Goal: Task Accomplishment & Management: Use online tool/utility

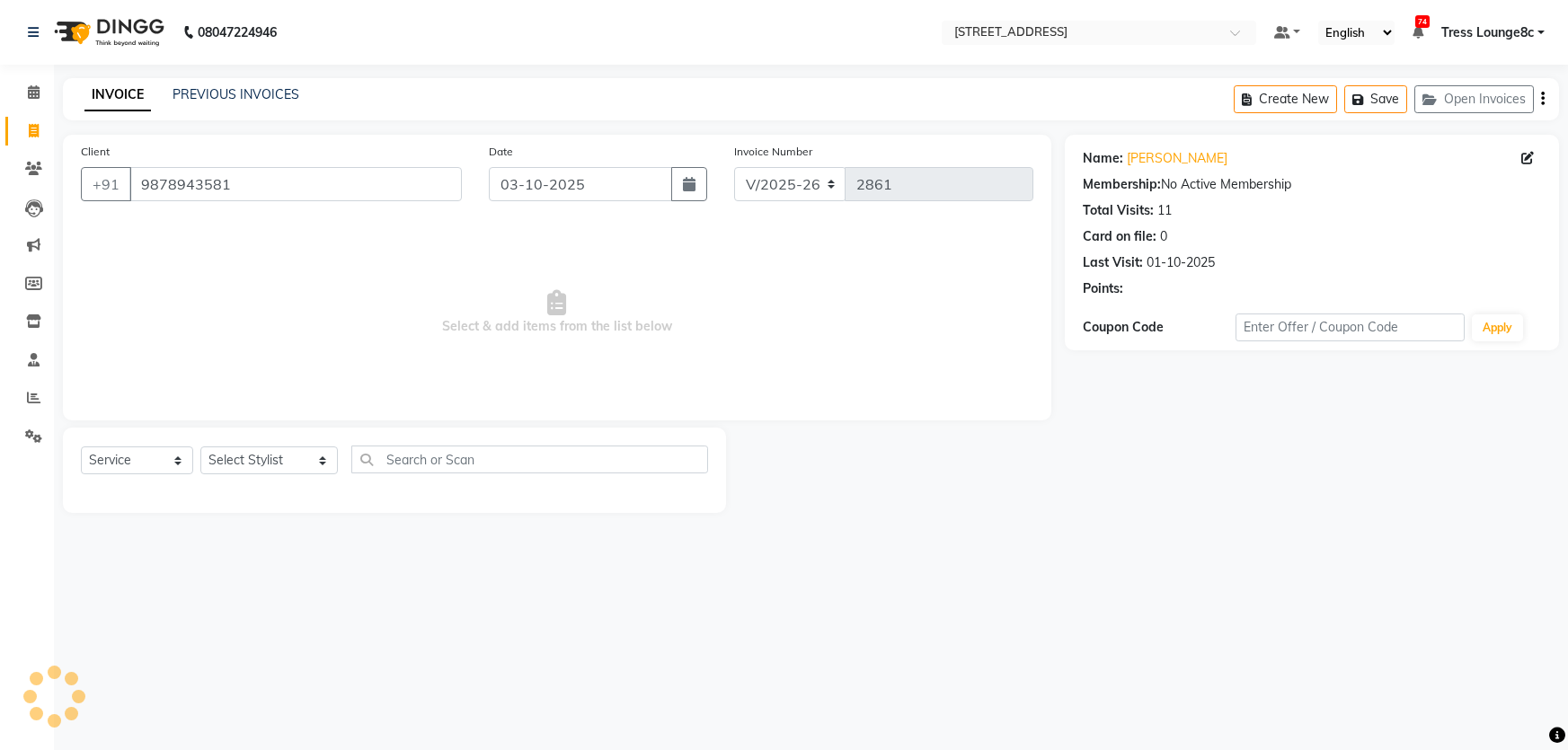
select select "5703"
select select "service"
click at [177, 467] on select "Select Service Product Membership Package Voucher Prepaid Gift Card" at bounding box center [137, 461] width 112 height 28
click at [81, 447] on select "Select Service Product Membership Package Voucher Prepaid Gift Card" at bounding box center [137, 461] width 112 height 28
click at [289, 457] on select "Select Stylist [PERSON_NAME] [PERSON_NAME] DANISH Deepak [PERSON_NAME] [PERSON_…" at bounding box center [269, 461] width 137 height 28
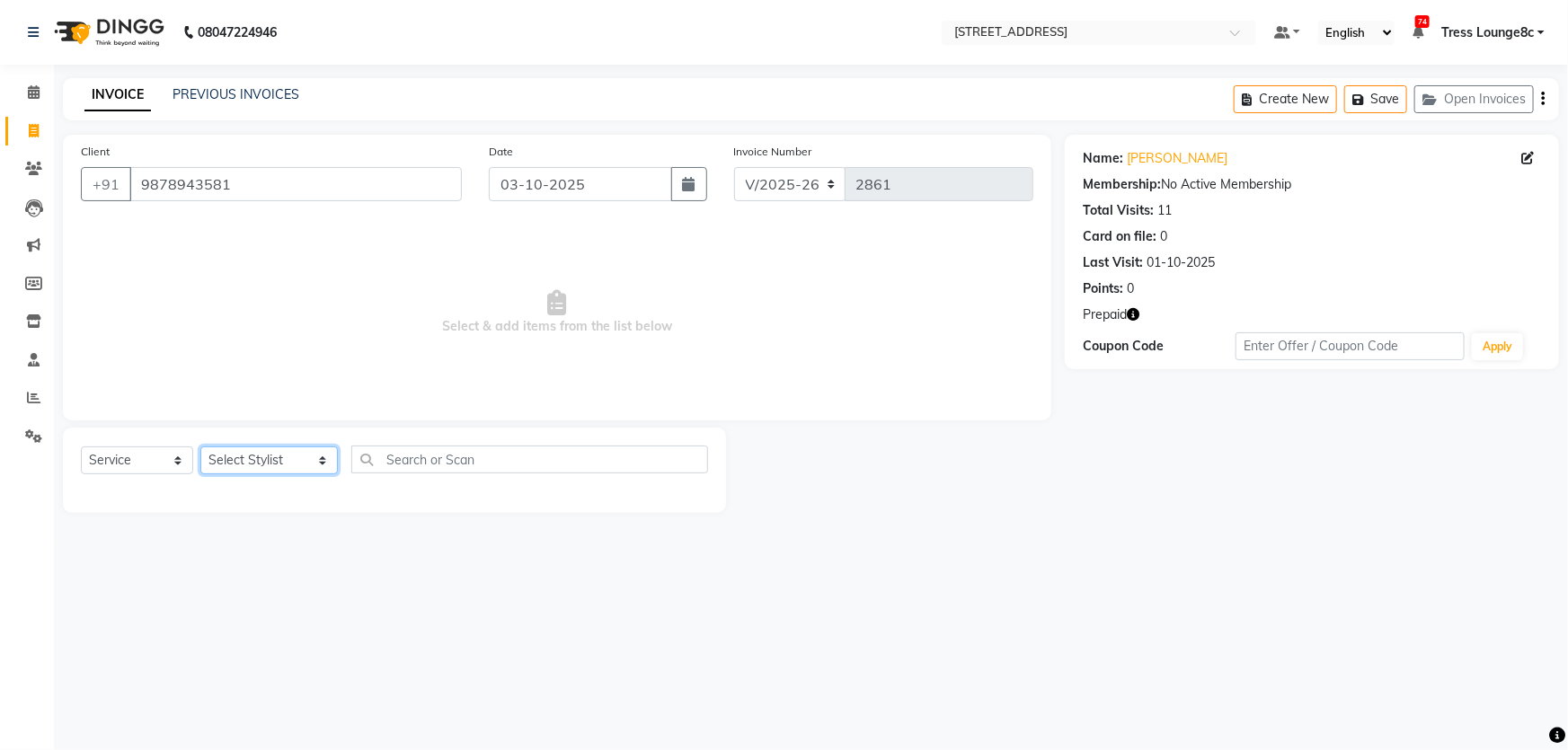
select select "49756"
click at [201, 447] on select "Select Stylist [PERSON_NAME] [PERSON_NAME] DANISH Deepak [PERSON_NAME] [PERSON_…" at bounding box center [269, 461] width 137 height 28
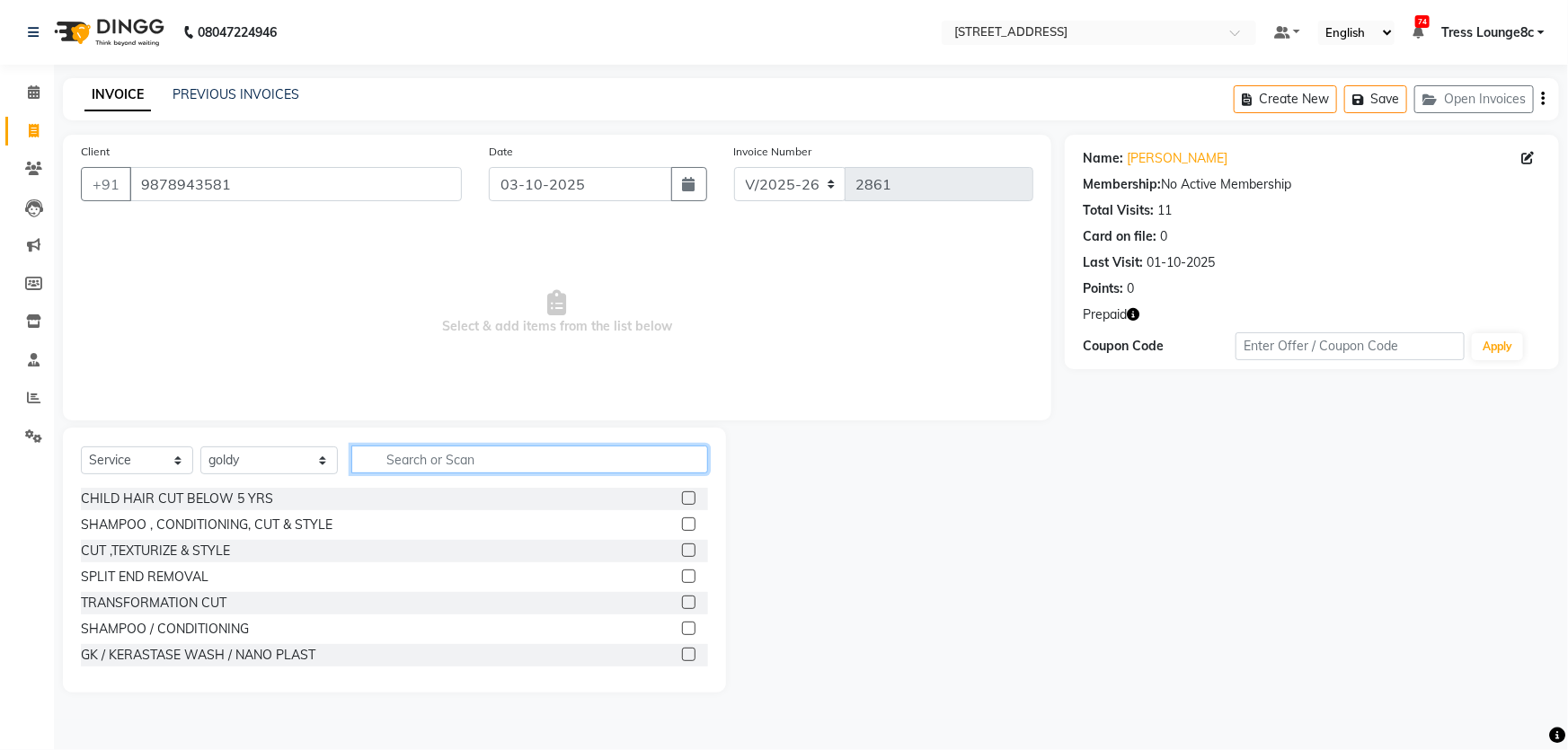
click at [416, 461] on input "text" at bounding box center [530, 460] width 356 height 28
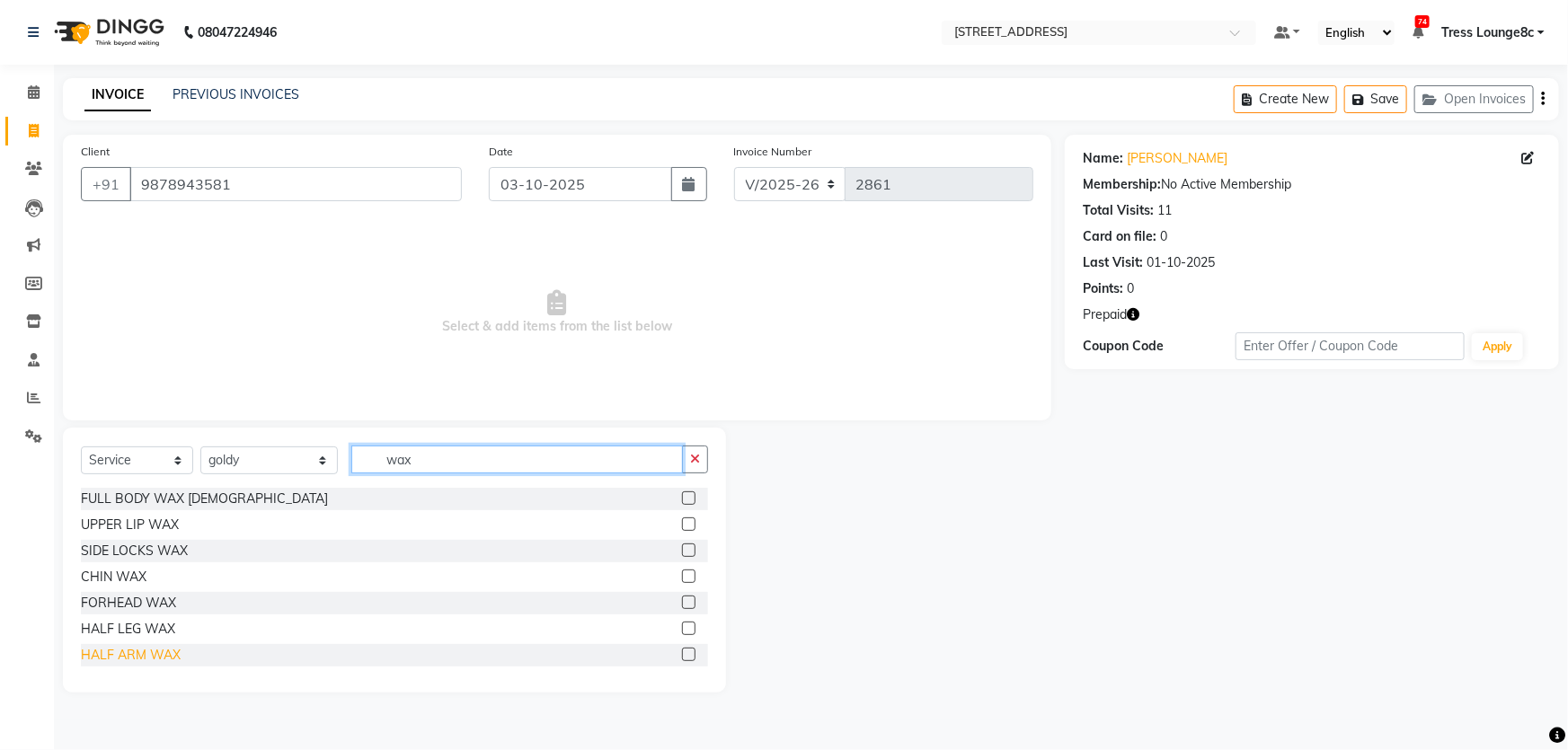
type input "wax"
click at [137, 655] on div "HALF ARM WAX" at bounding box center [131, 656] width 100 height 19
checkbox input "false"
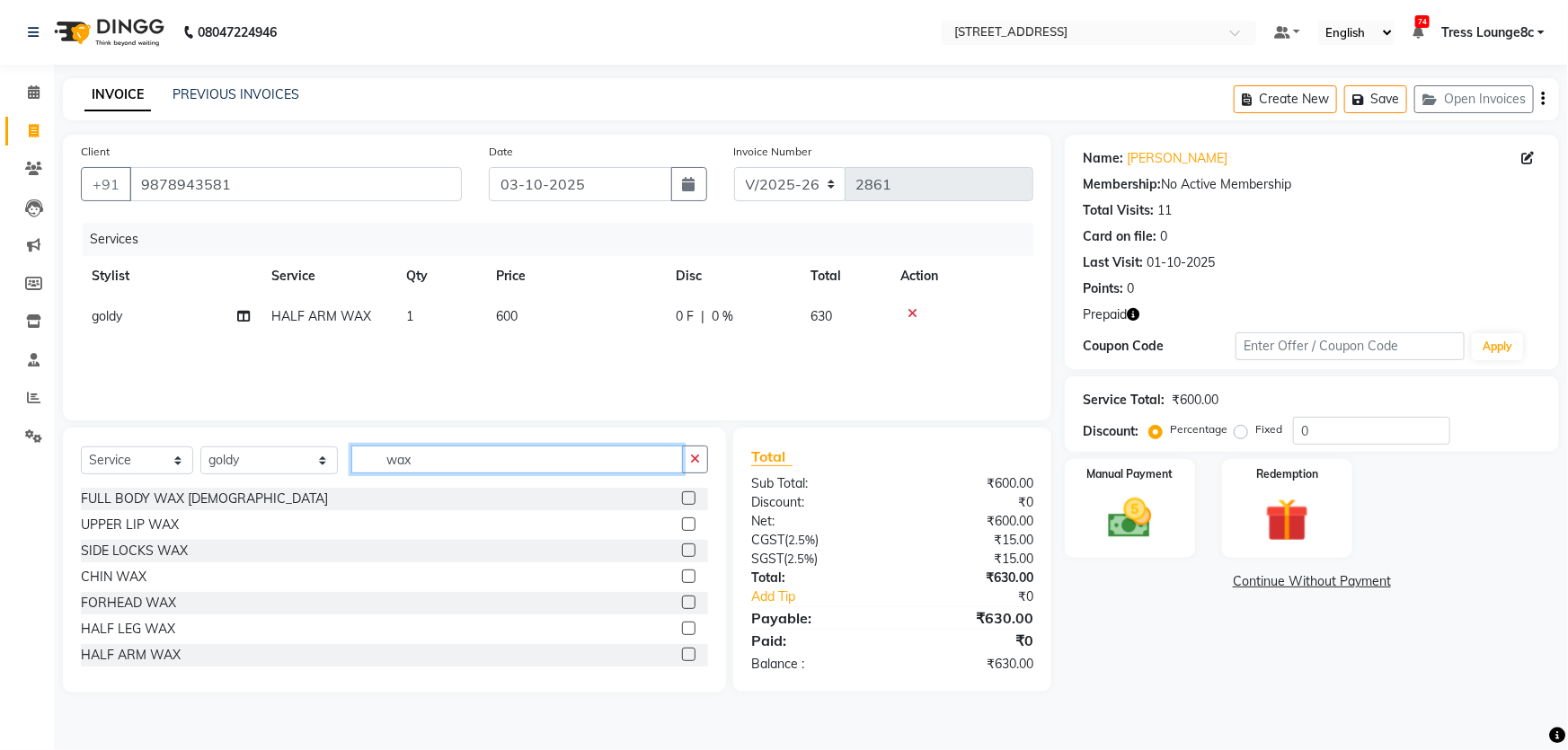
click at [385, 462] on input "wax" at bounding box center [517, 460] width 331 height 28
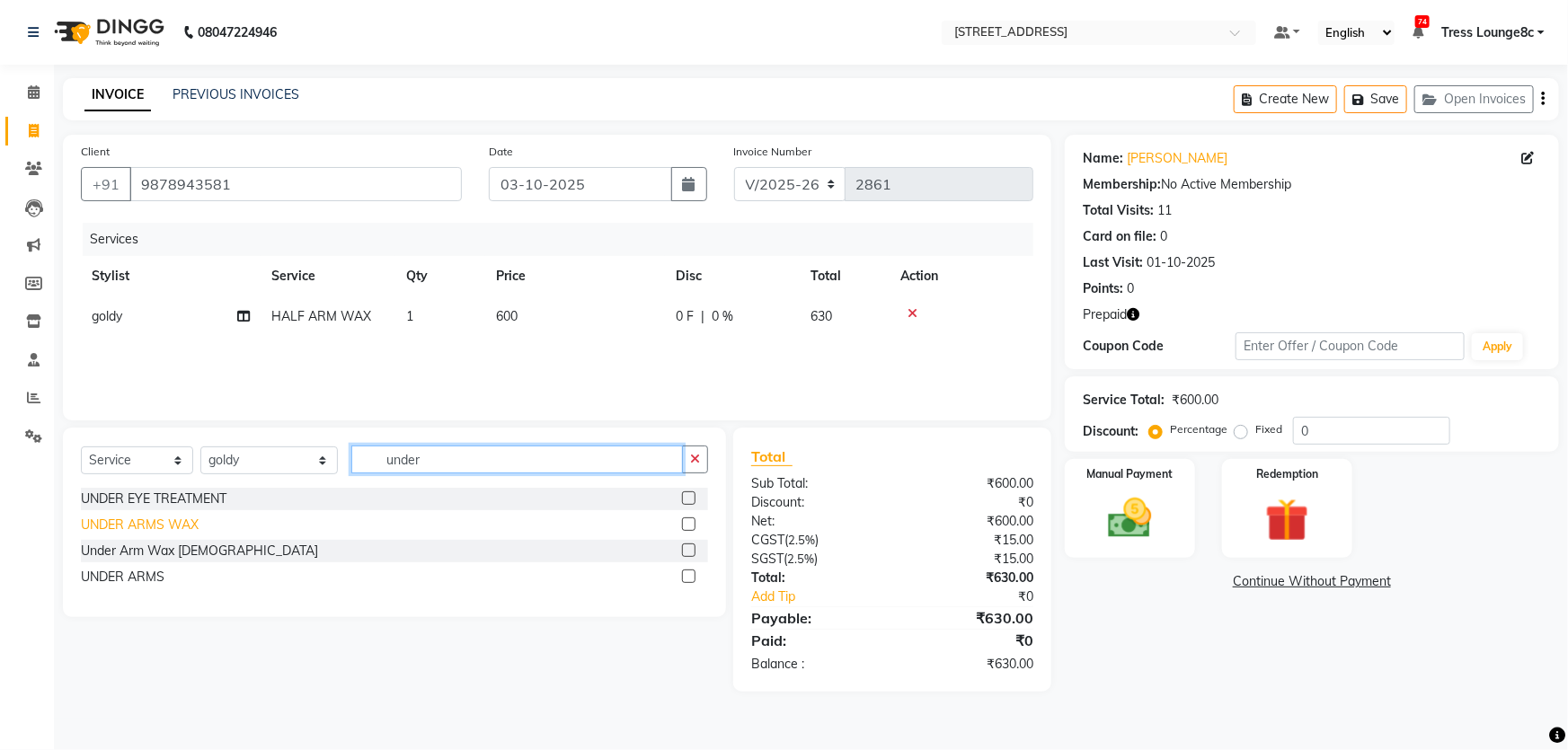
type input "under"
drag, startPoint x: 165, startPoint y: 527, endPoint x: 464, endPoint y: 510, distance: 299.5
click at [165, 526] on div "UNDER ARMS WAX" at bounding box center [140, 525] width 118 height 19
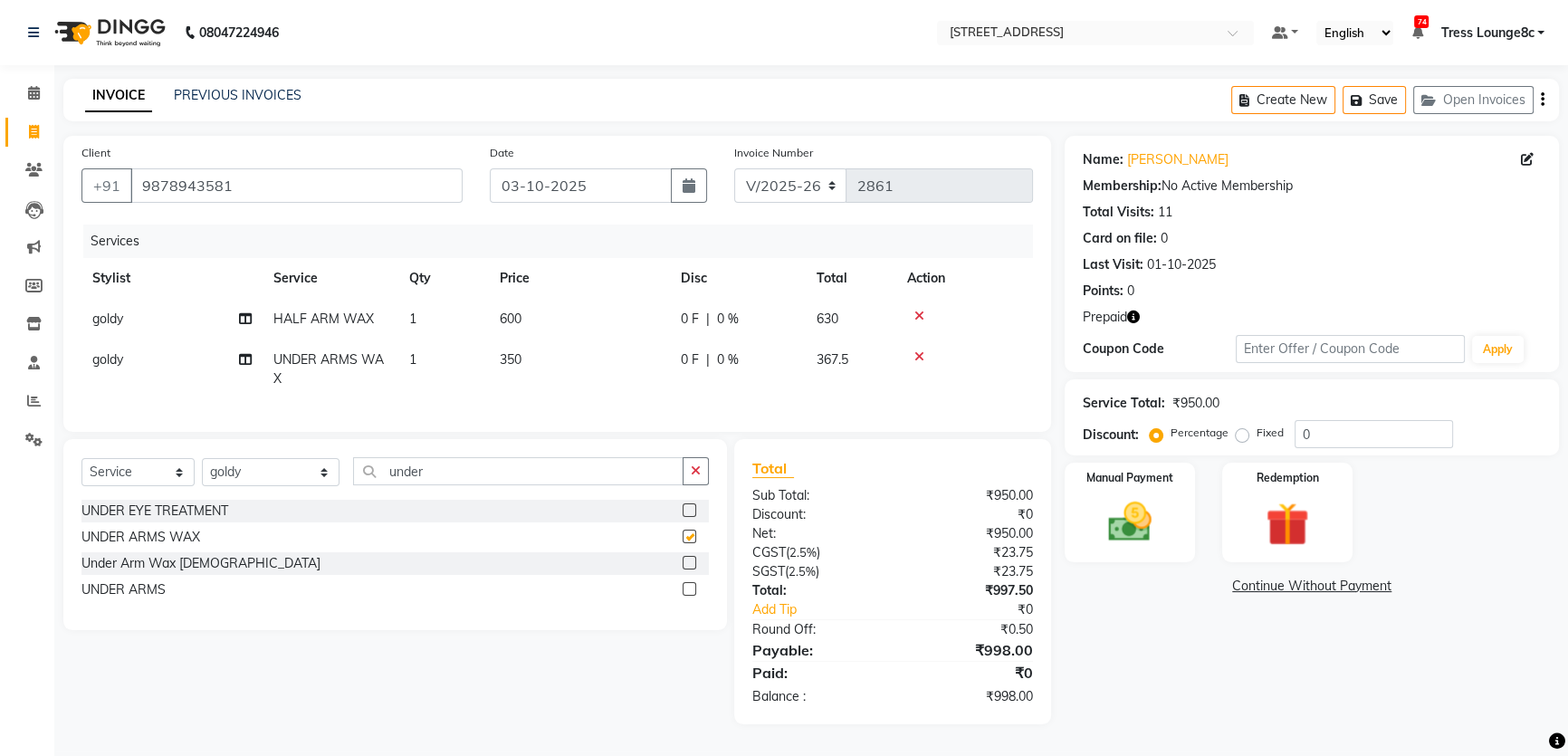
checkbox input "false"
click at [474, 485] on input "under" at bounding box center [518, 471] width 330 height 28
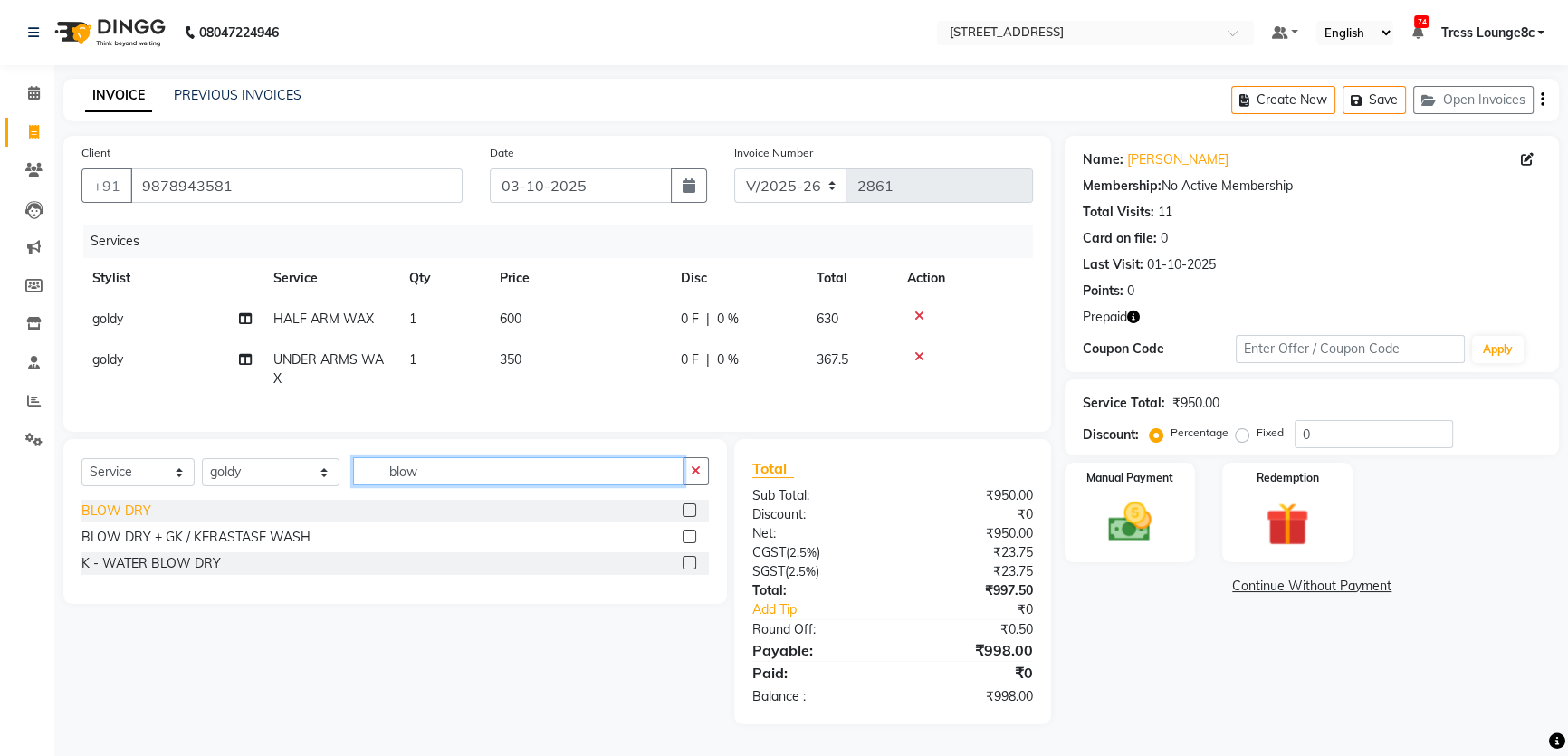
type input "blow"
click at [118, 521] on div "BLOW DRY" at bounding box center [117, 512] width 70 height 19
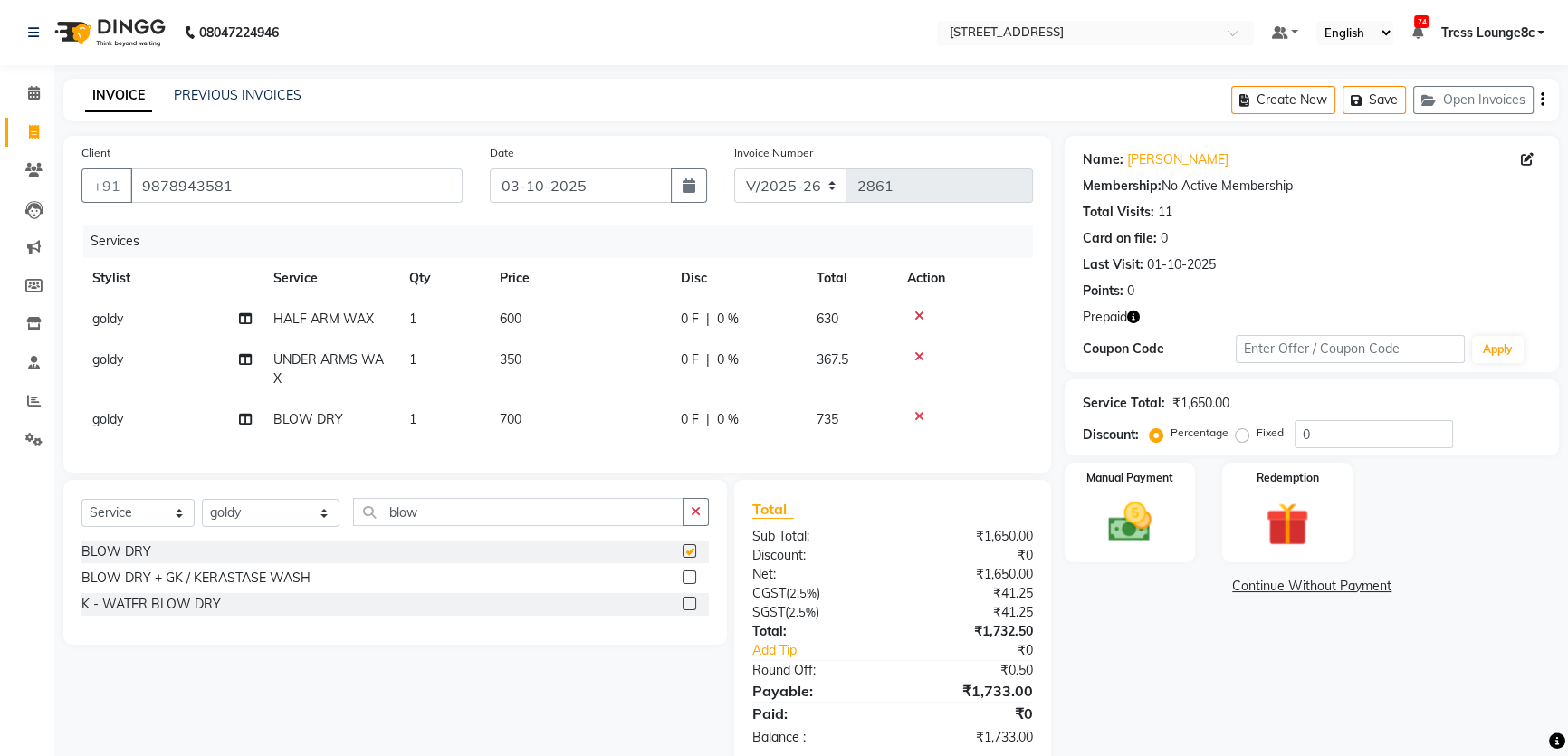
checkbox input "false"
click at [1247, 480] on div "Redemption" at bounding box center [1287, 512] width 135 height 103
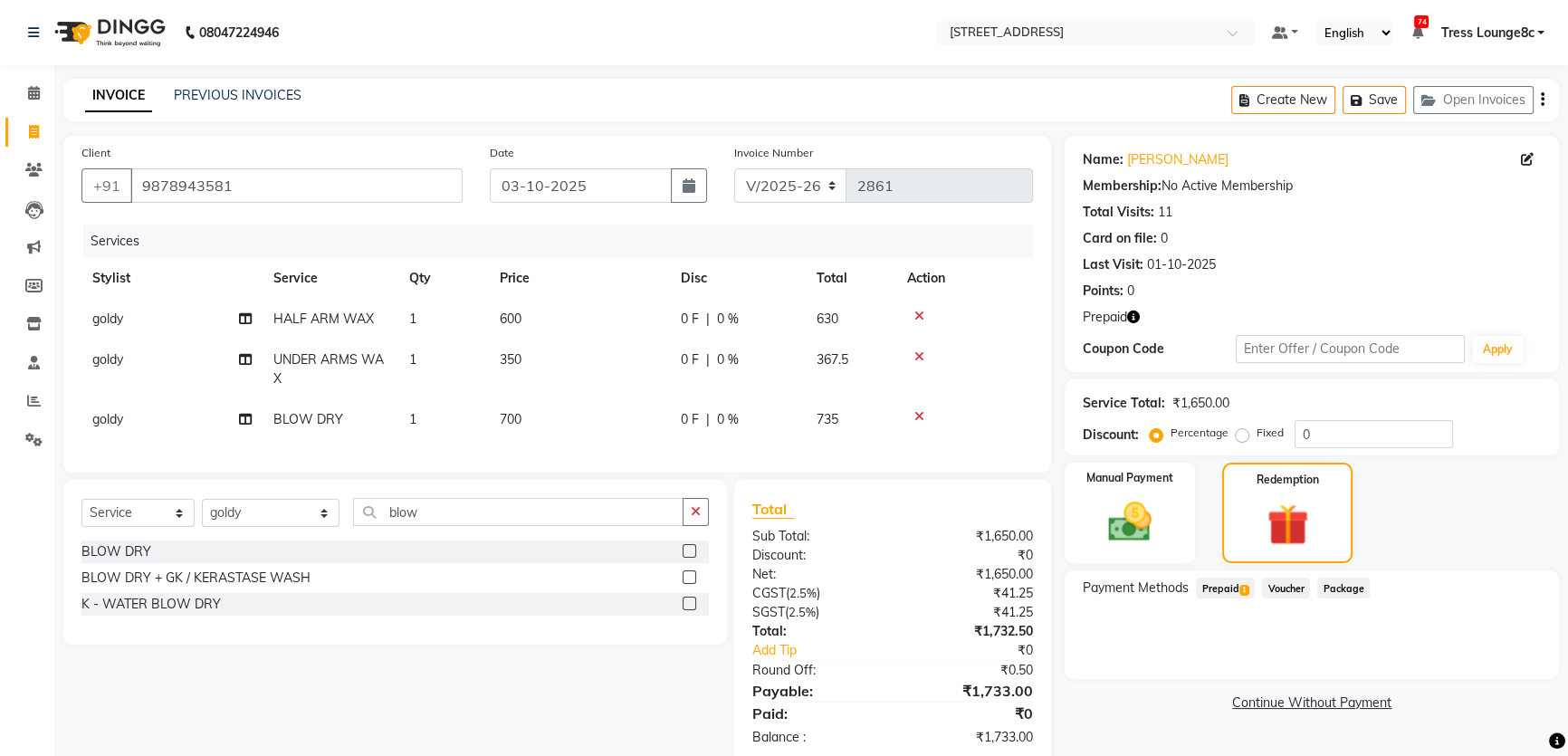
click at [1247, 594] on span "Prepaid 1" at bounding box center [1225, 589] width 59 height 21
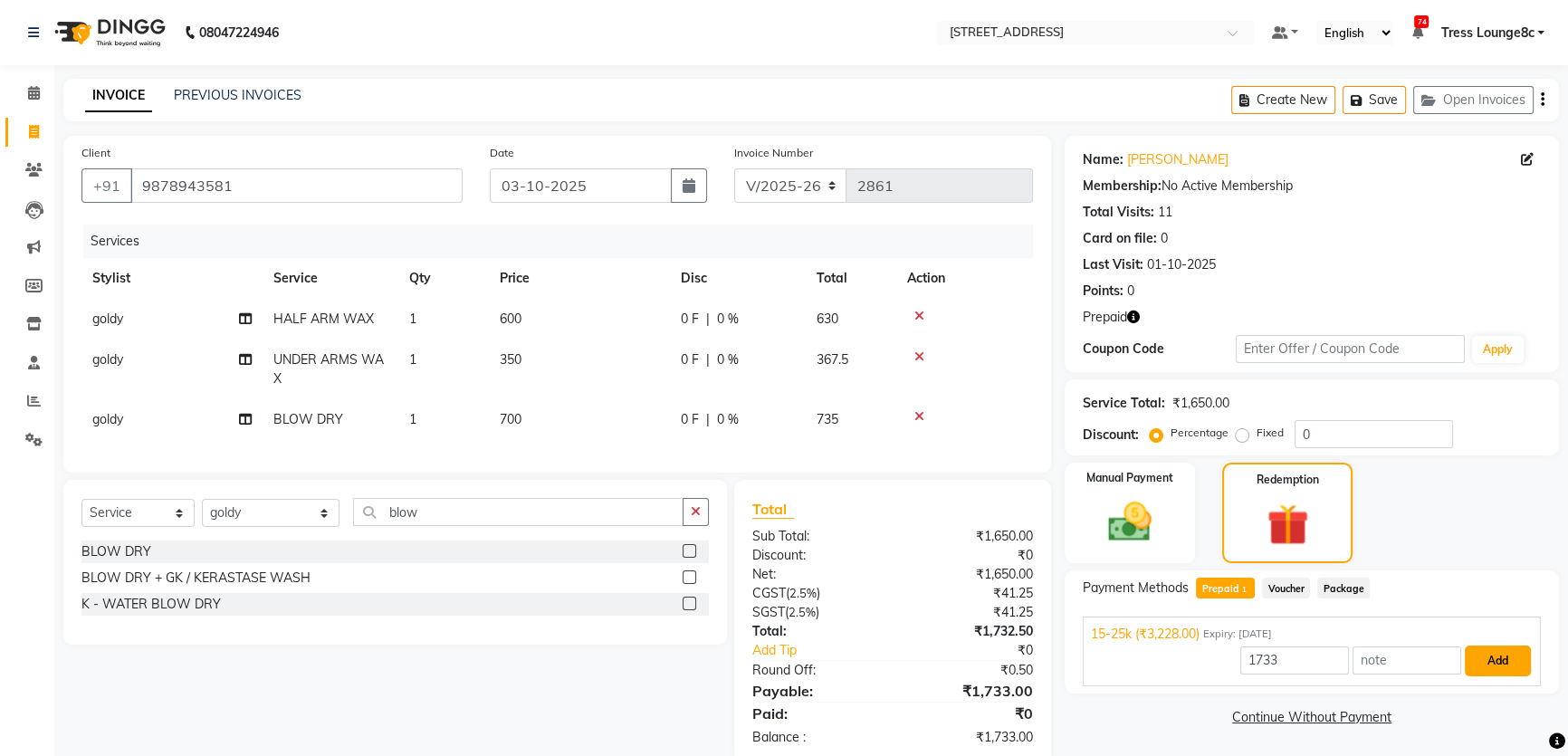
click at [1493, 657] on button "Add" at bounding box center [1497, 661] width 66 height 31
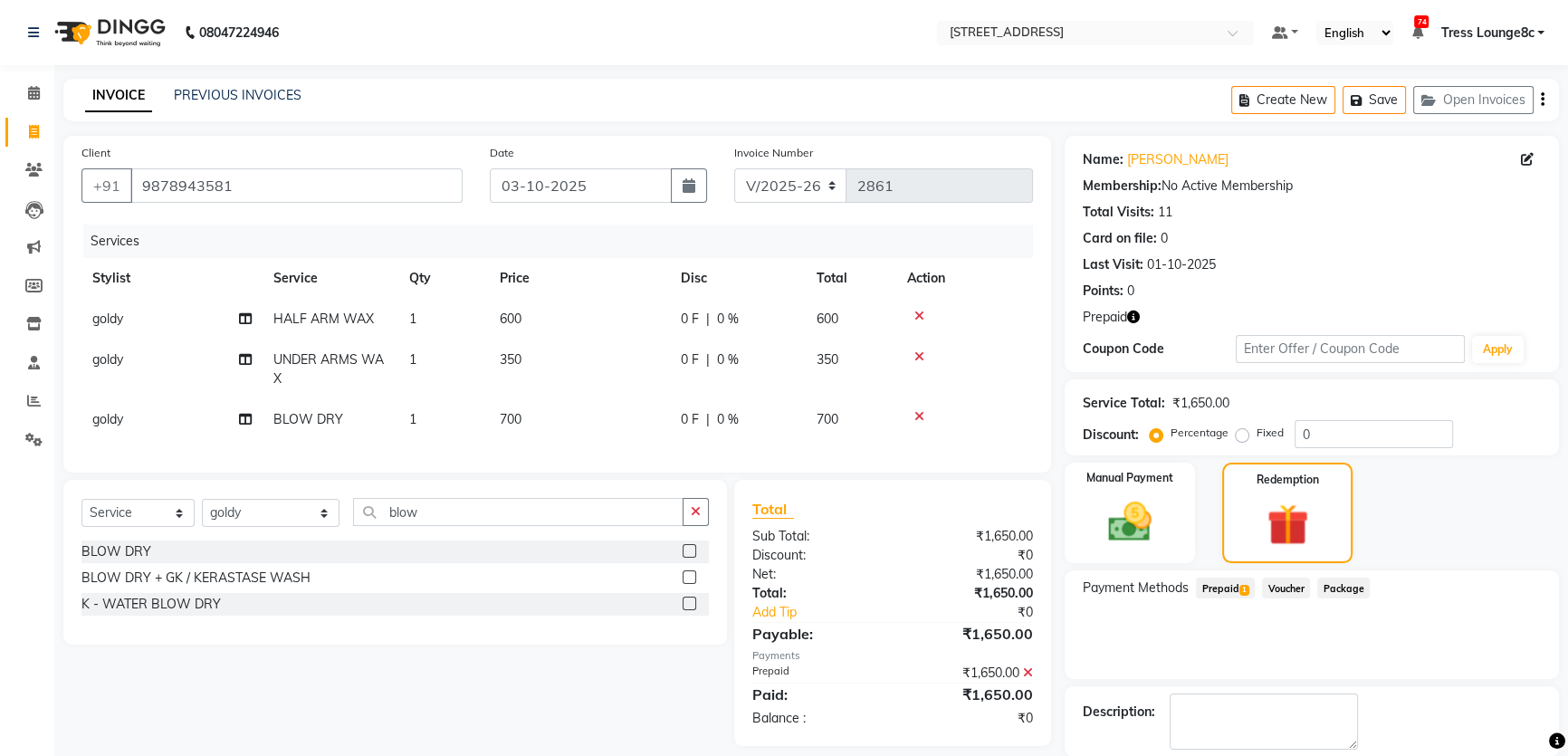
scroll to position [88, 0]
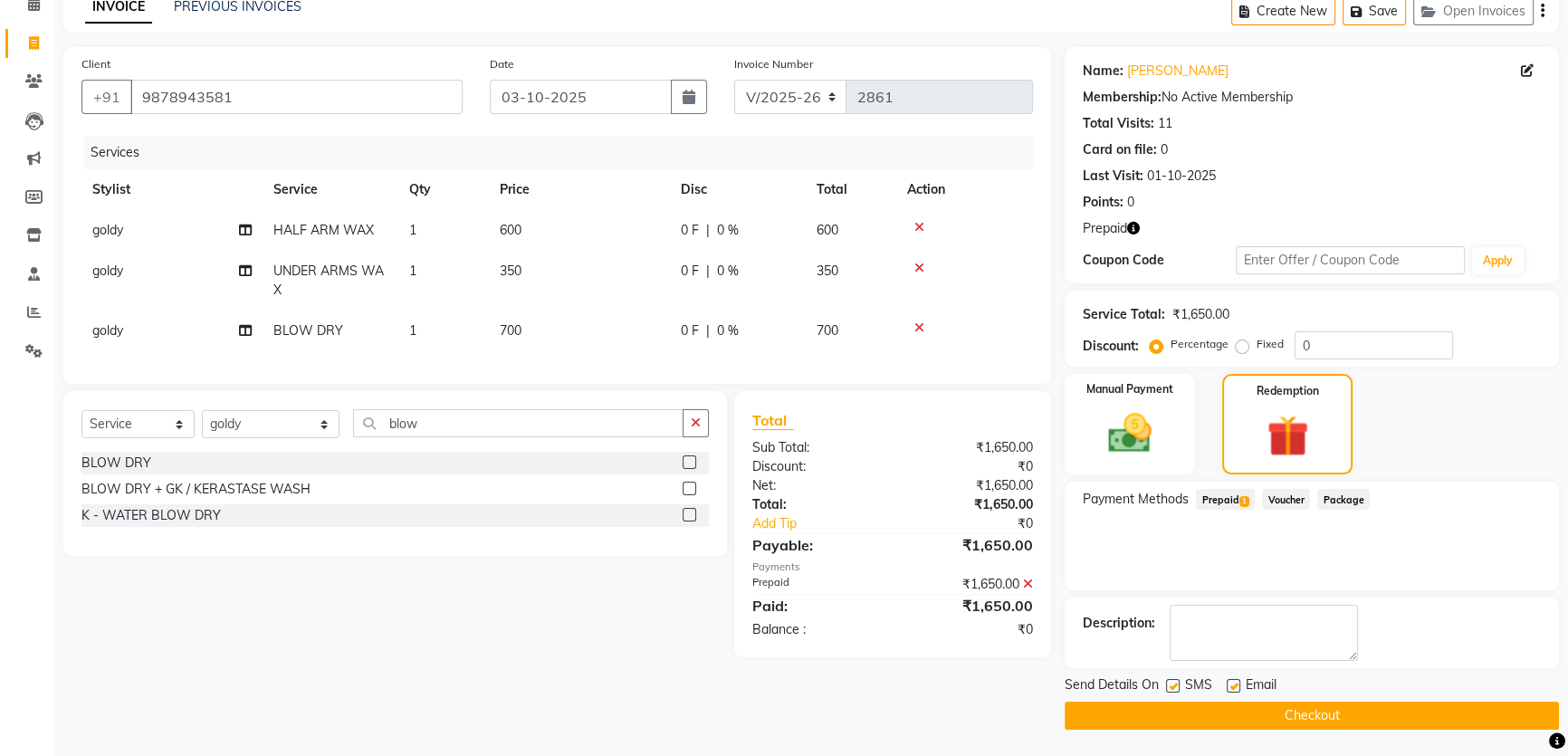
click at [1177, 685] on label at bounding box center [1173, 685] width 13 height 13
click at [1177, 685] on input "checkbox" at bounding box center [1172, 686] width 12 height 12
checkbox input "false"
click at [1215, 701] on button "Checkout" at bounding box center [1312, 716] width 494 height 28
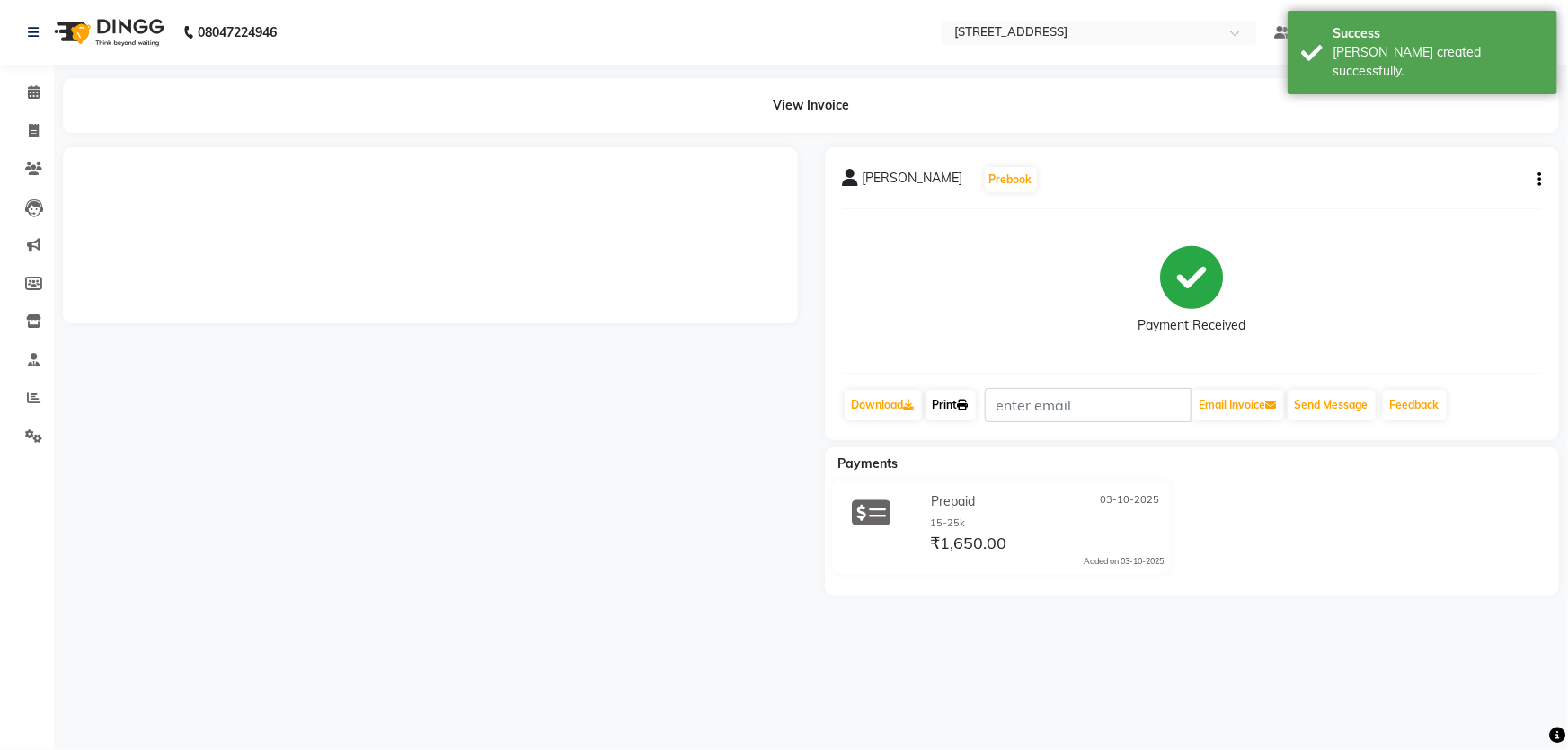
click at [960, 403] on link "Print" at bounding box center [951, 405] width 50 height 31
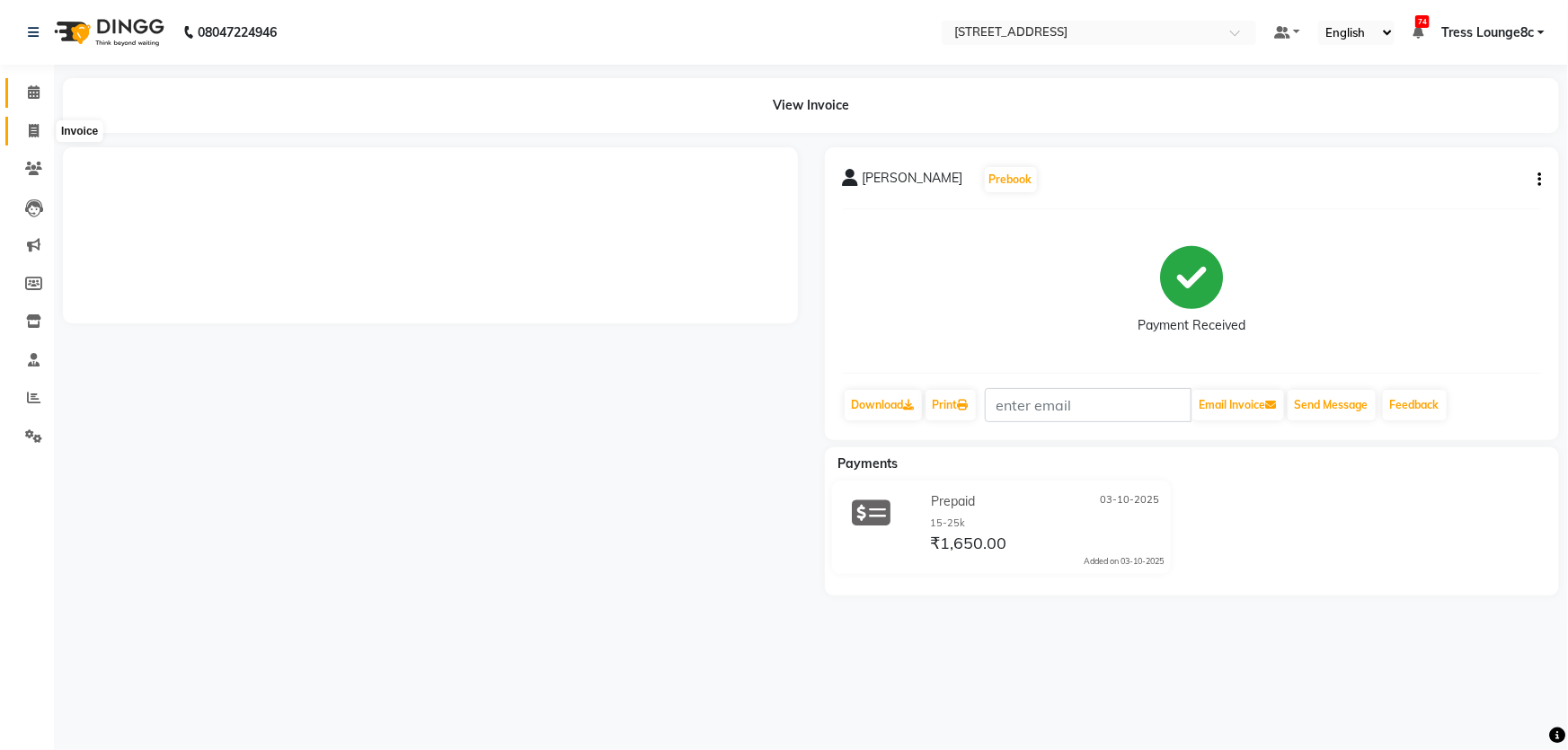
click at [25, 125] on span at bounding box center [34, 132] width 32 height 21
select select "service"
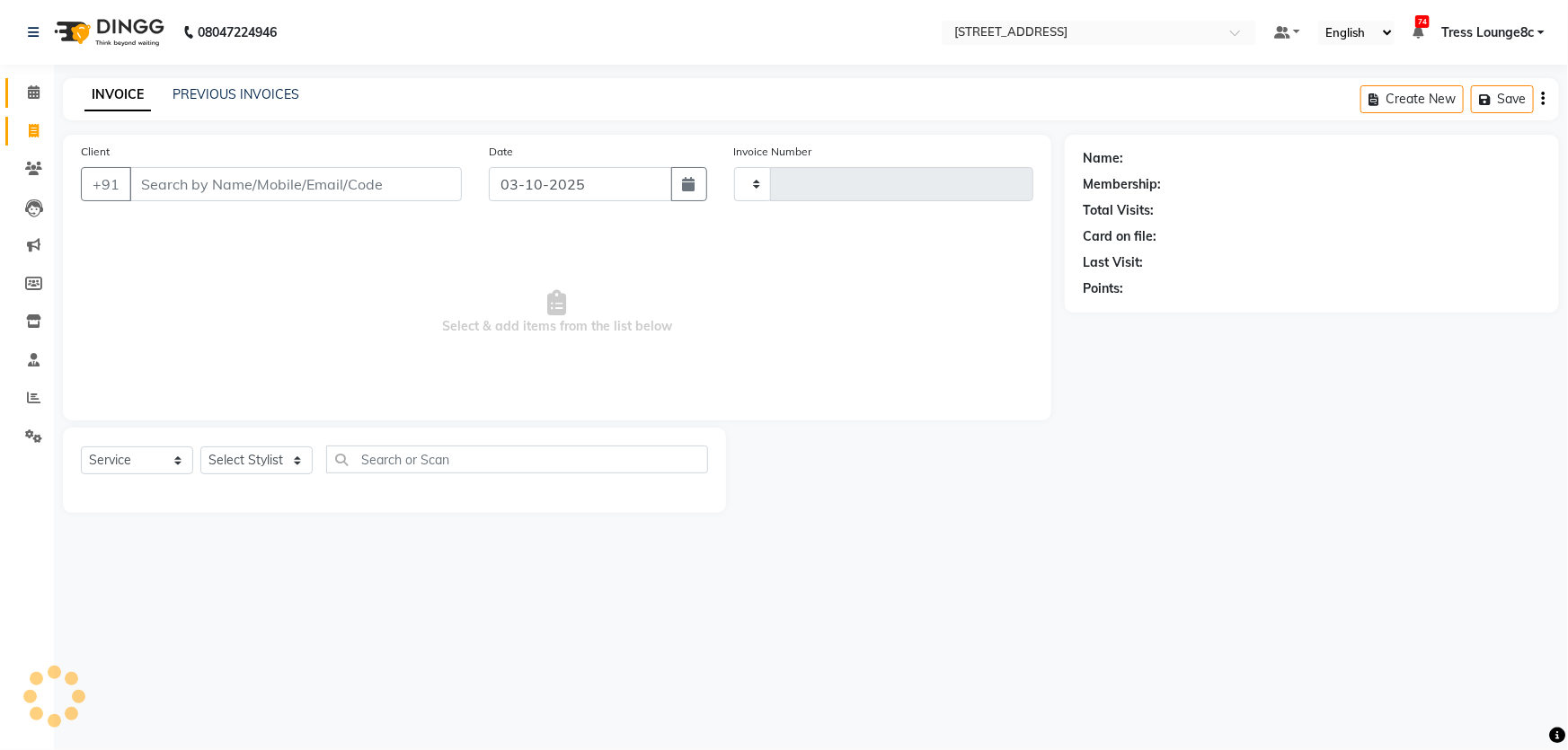
click at [26, 100] on span at bounding box center [34, 93] width 32 height 21
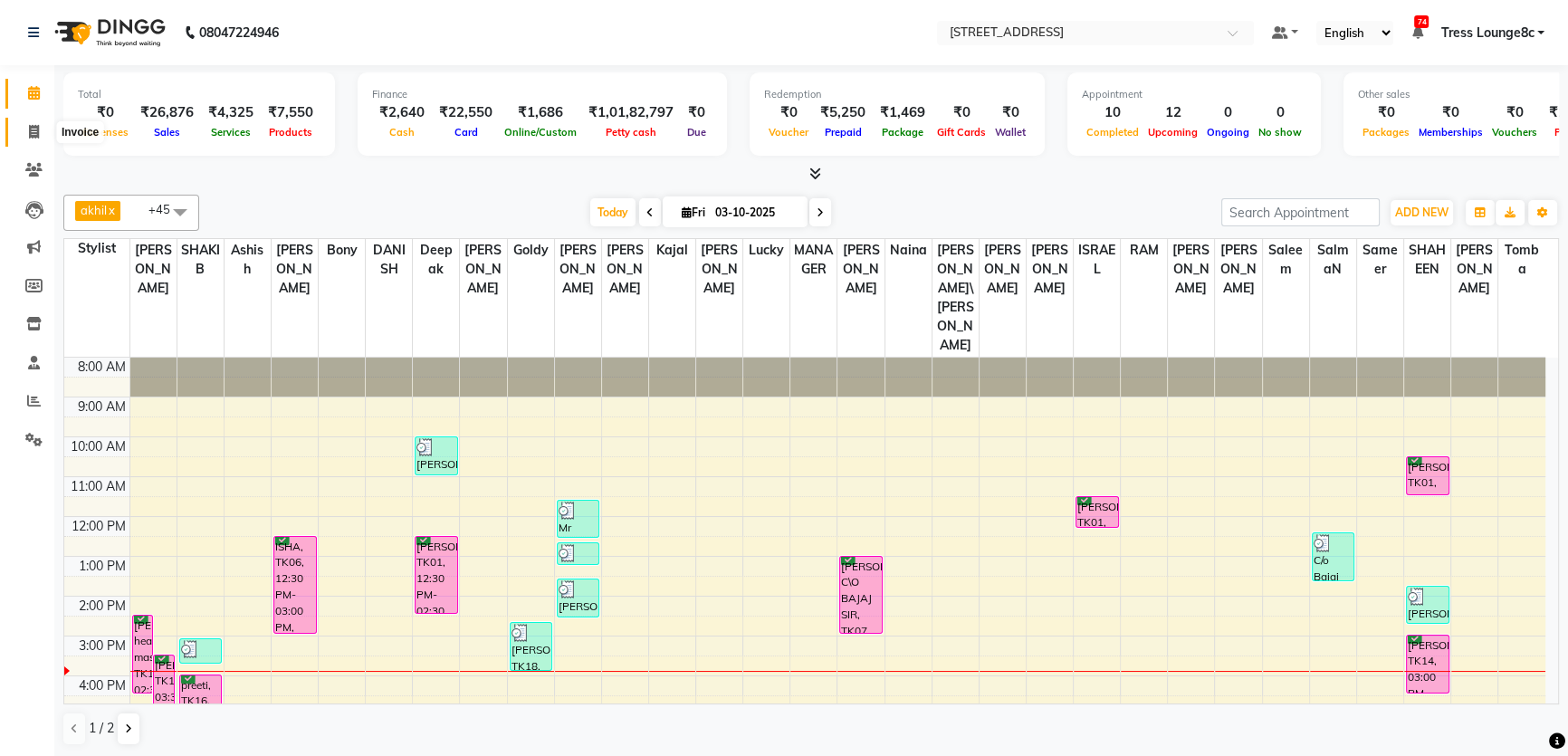
click at [33, 127] on icon at bounding box center [34, 132] width 10 height 13
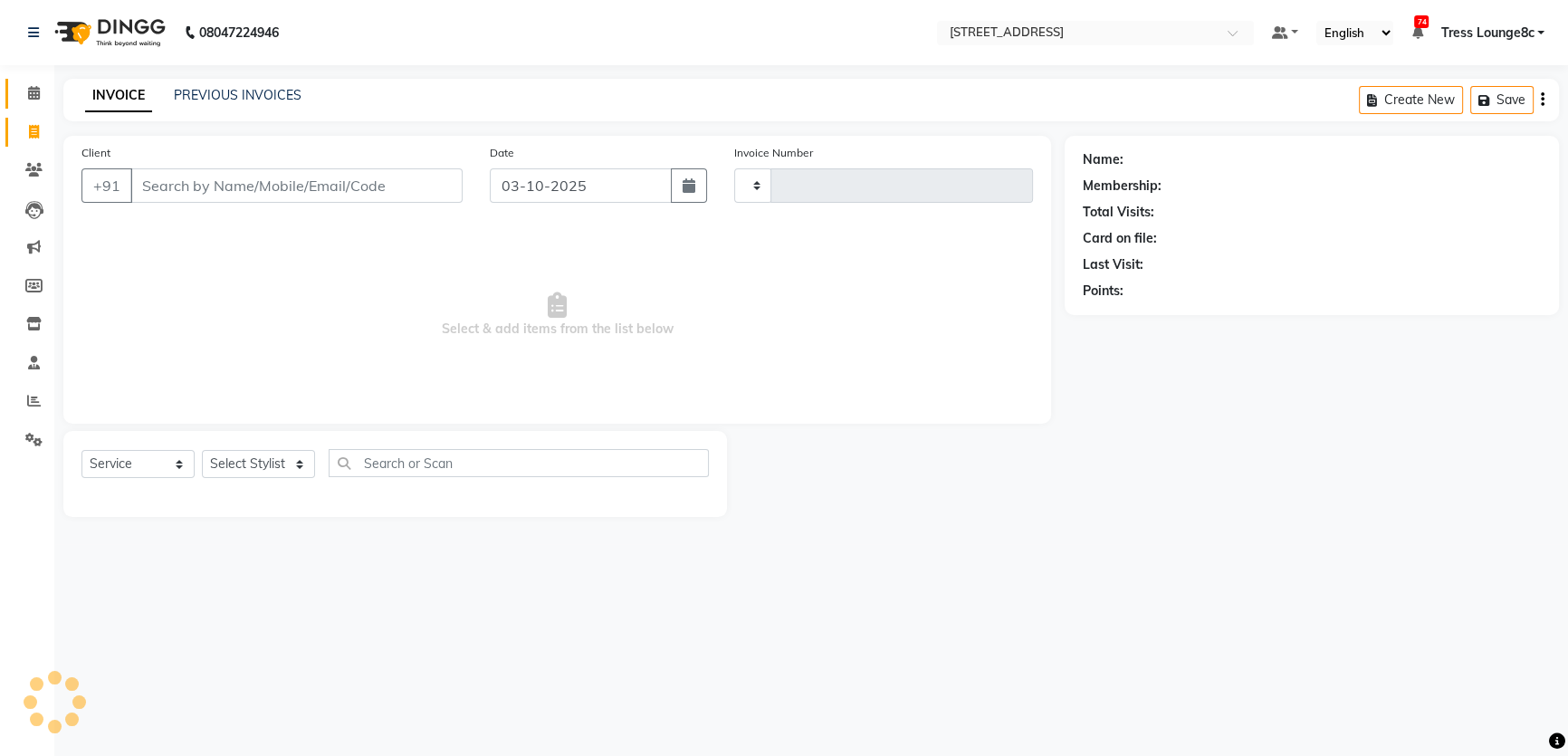
click at [35, 97] on icon at bounding box center [34, 93] width 12 height 13
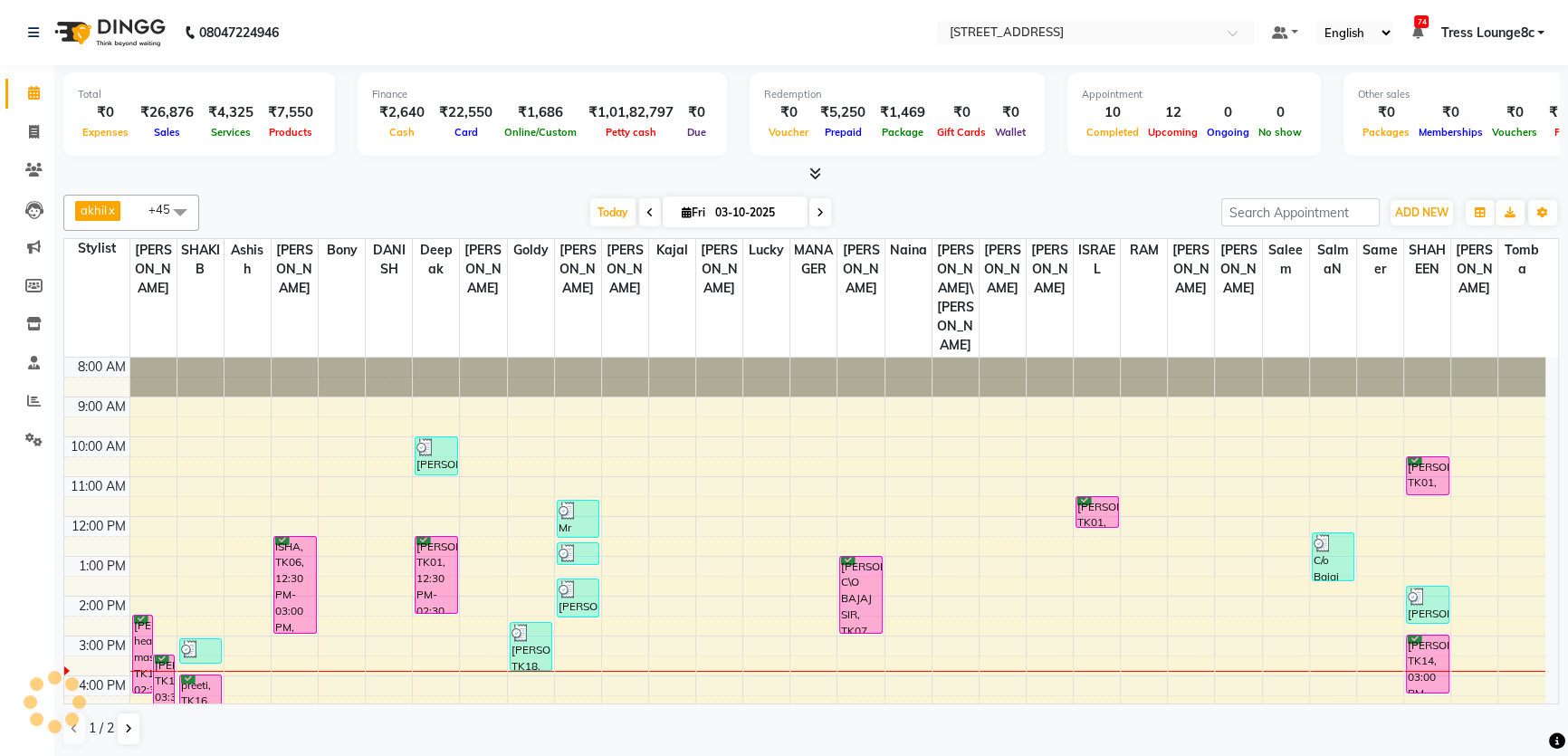
scroll to position [97, 0]
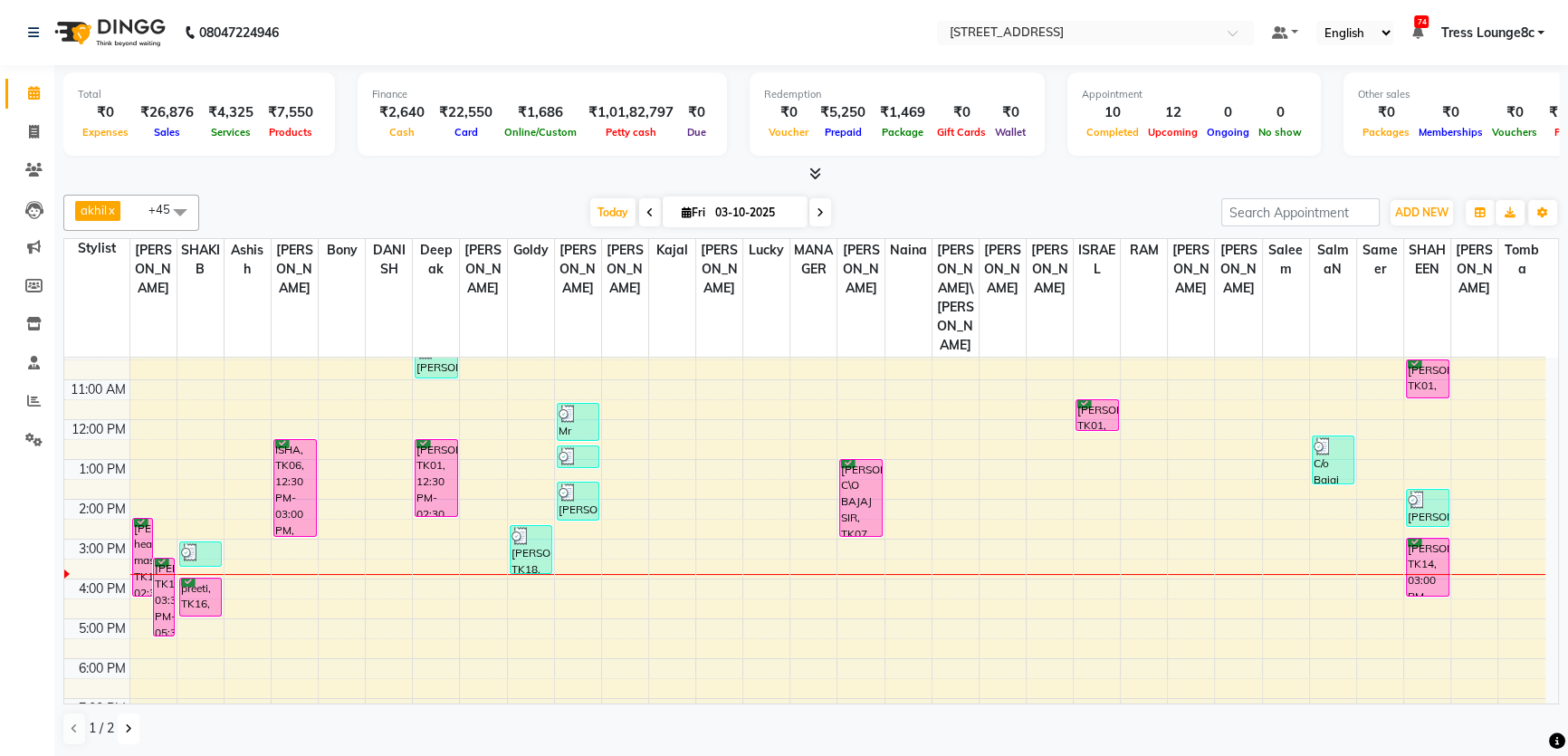
click at [130, 727] on icon at bounding box center [129, 730] width 8 height 11
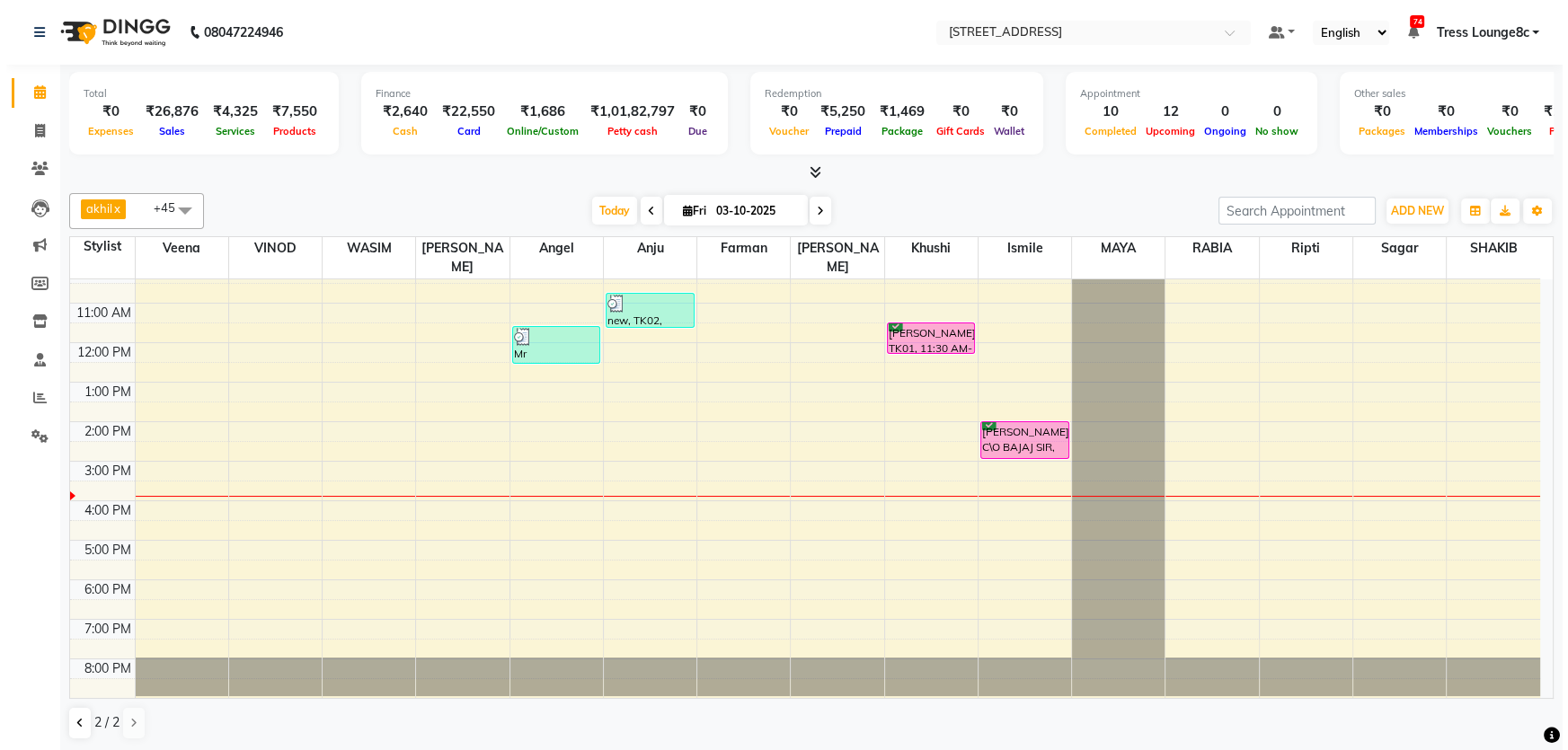
scroll to position [73, 0]
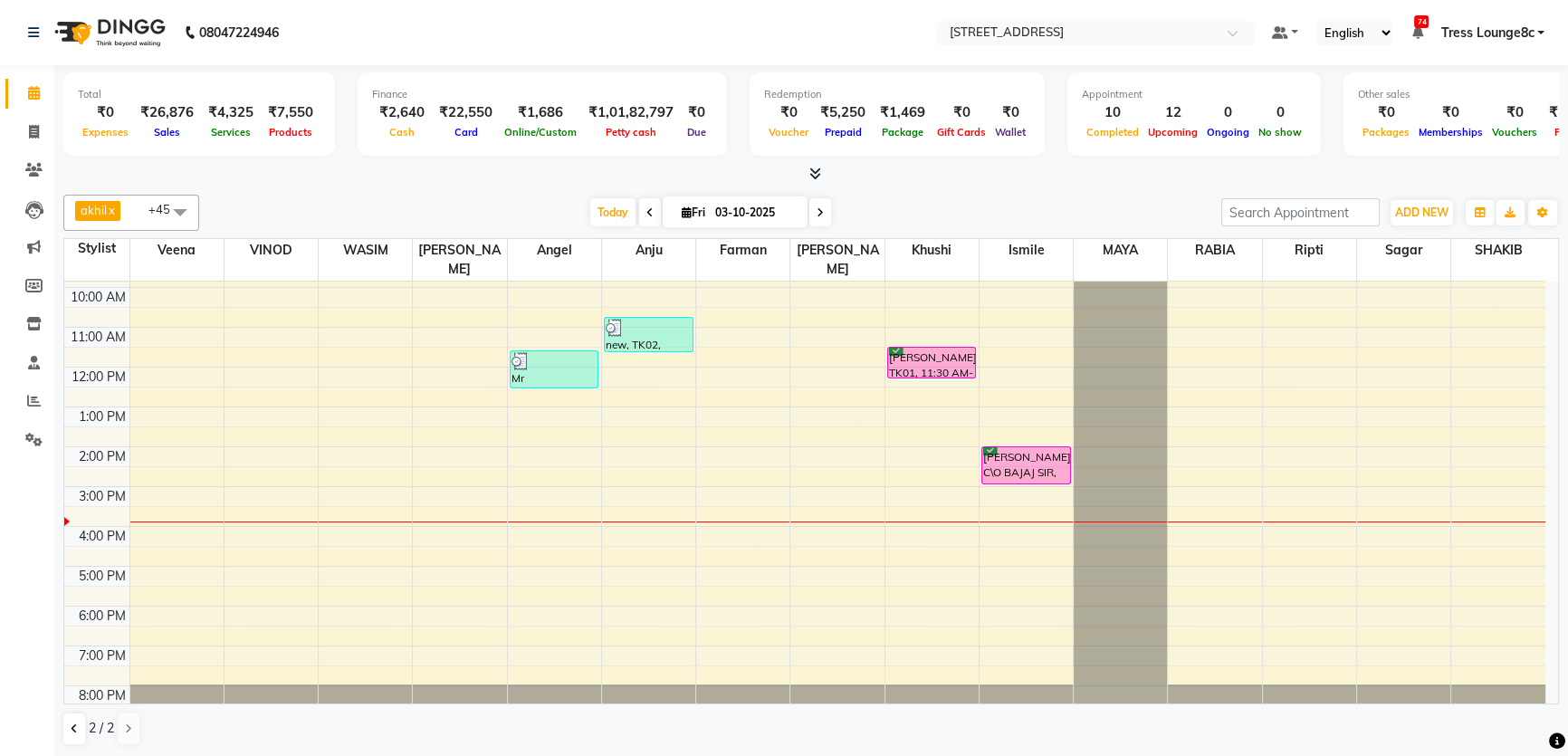
click at [1467, 34] on span "Tress Lounge8c" at bounding box center [1486, 33] width 93 height 19
click at [1466, 118] on link "Sign out" at bounding box center [1451, 125] width 165 height 28
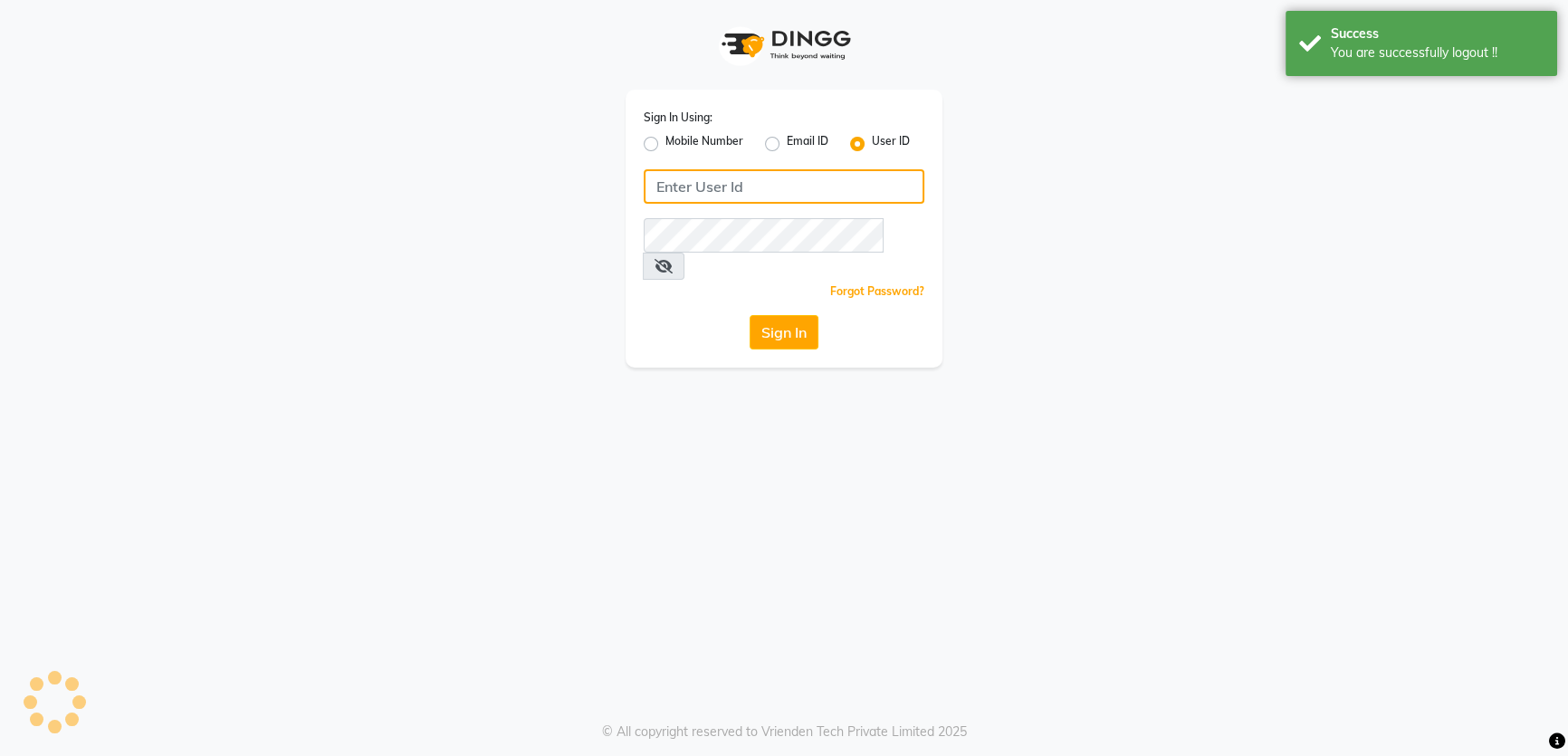
type input "6239163922"
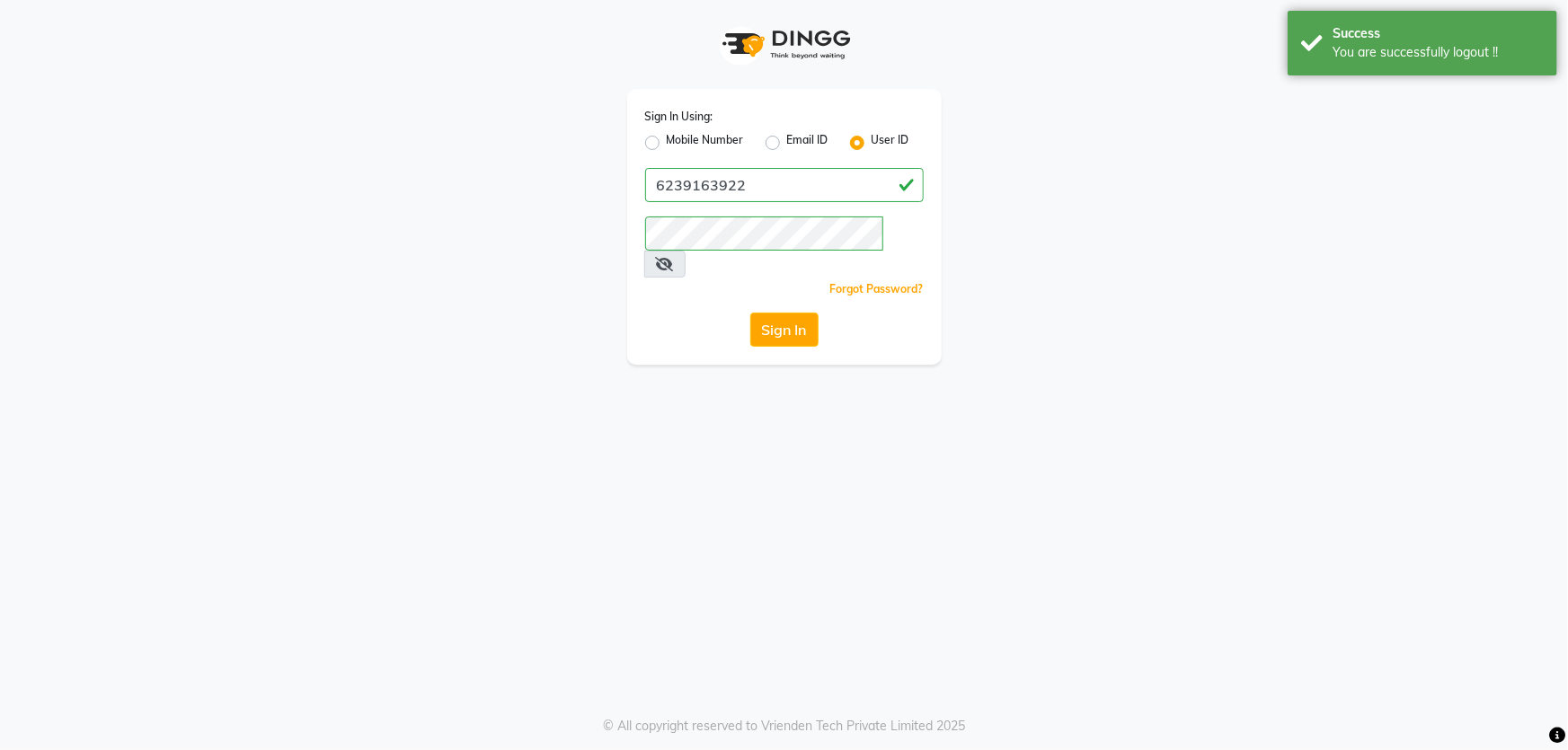
click at [667, 144] on label "Mobile Number" at bounding box center [705, 143] width 77 height 21
click at [667, 144] on input "Mobile Number" at bounding box center [673, 138] width 12 height 12
radio input "true"
radio input "false"
click at [744, 184] on input "Username" at bounding box center [814, 185] width 218 height 35
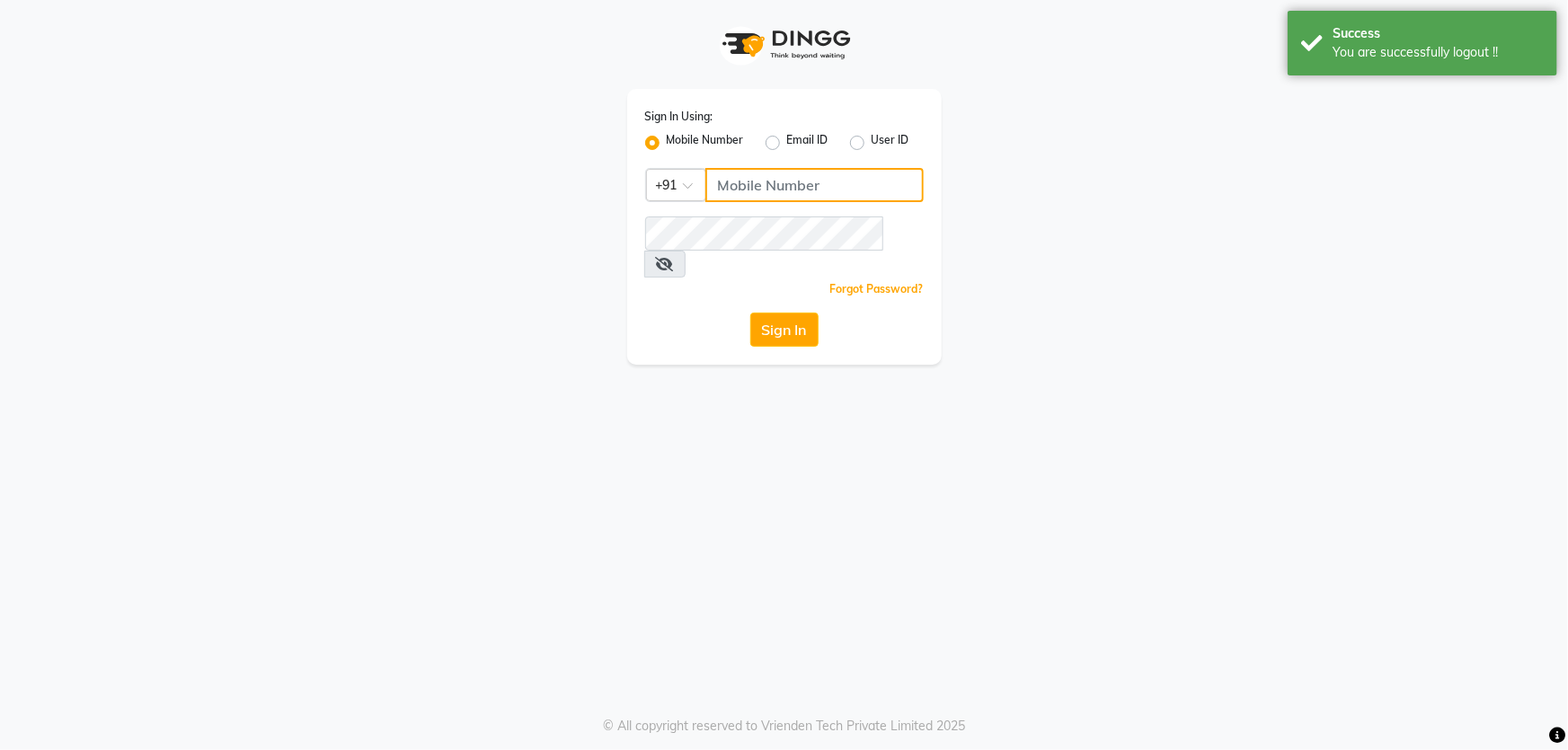
type input "1724656581"
click at [805, 312] on button "Sign In" at bounding box center [784, 329] width 68 height 35
